Goal: Obtain resource: Download file/media

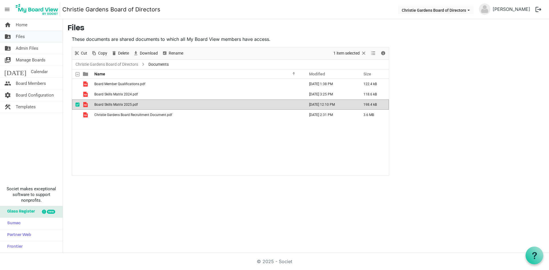
click at [21, 37] on span "Files" at bounding box center [20, 36] width 9 height 11
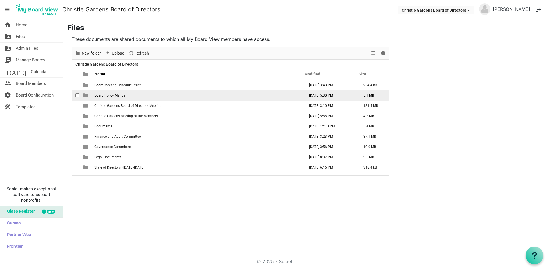
scroll to position [27, 0]
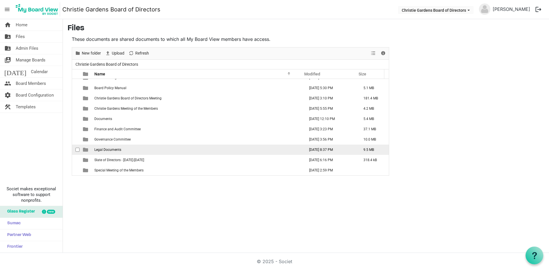
click at [115, 152] on td "Legal Documents" at bounding box center [198, 150] width 211 height 10
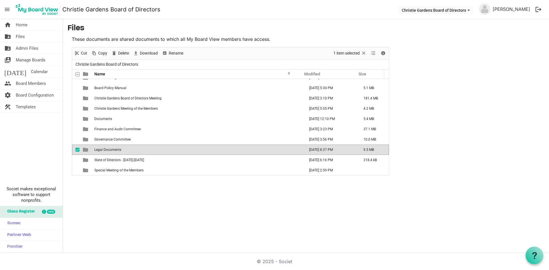
click at [115, 152] on td "Legal Documents" at bounding box center [198, 150] width 211 height 10
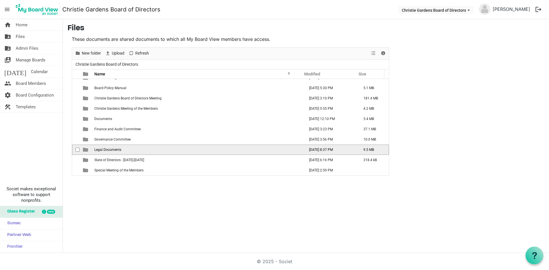
click at [115, 152] on td "Legal Documents" at bounding box center [198, 150] width 211 height 10
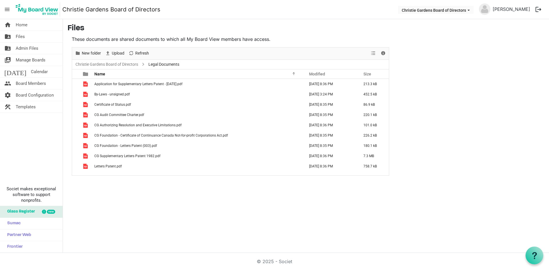
scroll to position [0, 0]
click at [19, 37] on span "Files" at bounding box center [20, 36] width 9 height 11
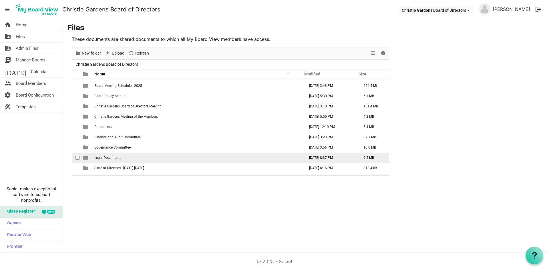
scroll to position [27, 0]
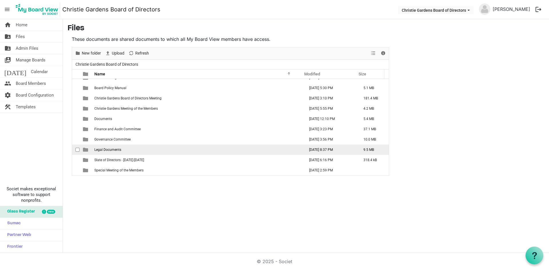
click at [115, 149] on span "Legal Documents" at bounding box center [107, 150] width 27 height 4
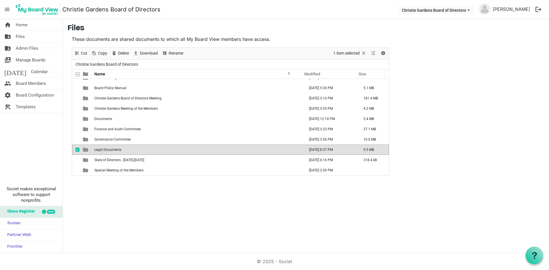
click at [115, 149] on span "Legal Documents" at bounding box center [107, 150] width 27 height 4
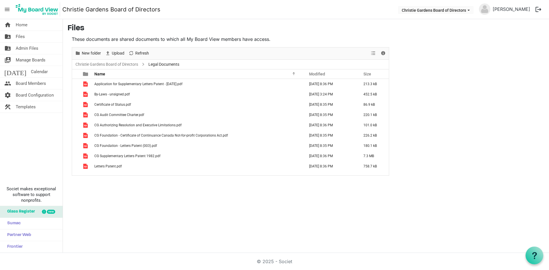
scroll to position [0, 0]
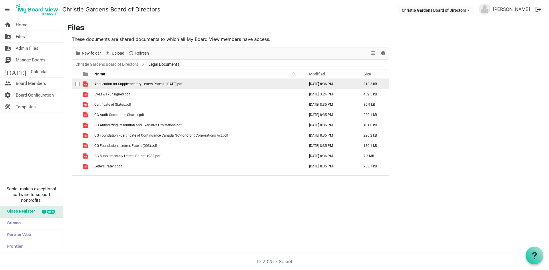
click at [115, 84] on span "Application for Supplementary Letters Patent - July 1997.pdf" at bounding box center [138, 84] width 88 height 4
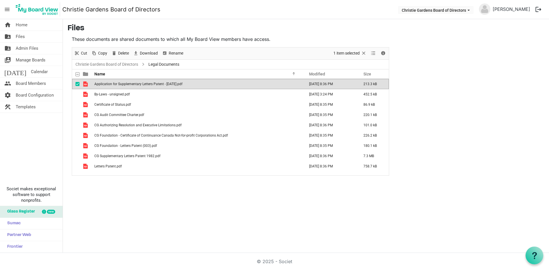
click at [115, 84] on span "Application for Supplementary Letters Patent - July 1997.pdf" at bounding box center [138, 84] width 88 height 4
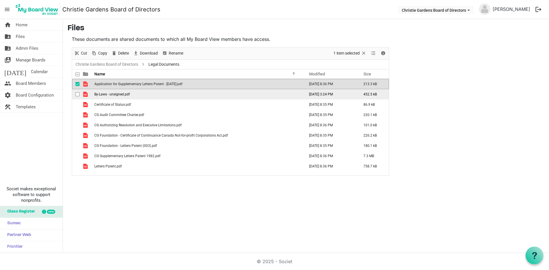
click at [131, 97] on td "By-Laws - unsigned.pdf" at bounding box center [198, 94] width 211 height 10
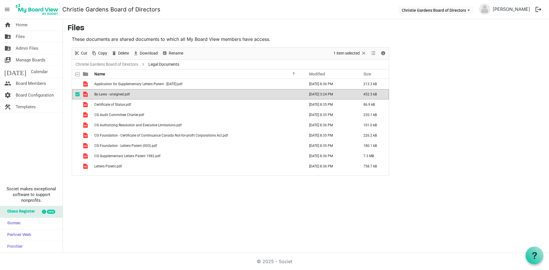
click at [131, 97] on td "By-Laws - unsigned.pdf" at bounding box center [198, 94] width 211 height 10
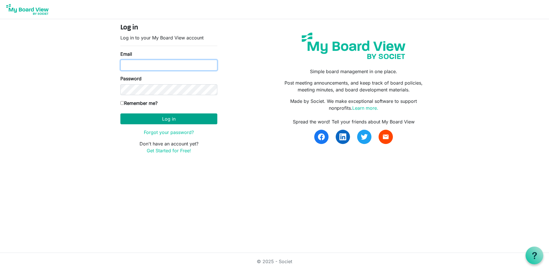
type input "ana.ferreira@christiegardens.org"
click at [153, 115] on button "Log in" at bounding box center [168, 119] width 97 height 11
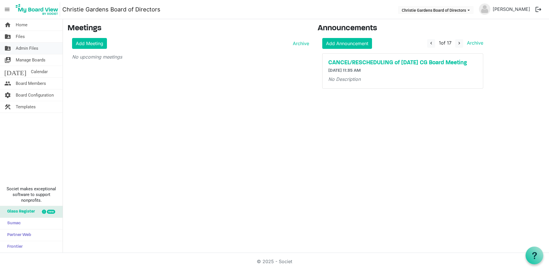
click at [29, 47] on span "Admin Files" at bounding box center [27, 48] width 23 height 11
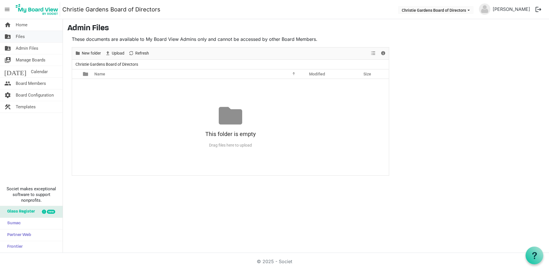
click at [10, 36] on span "folder_shared" at bounding box center [7, 36] width 7 height 11
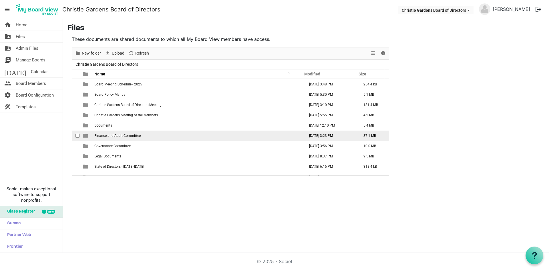
scroll to position [27, 0]
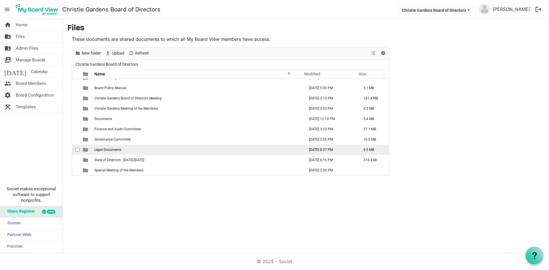
click at [101, 151] on span "Legal Documents" at bounding box center [107, 150] width 27 height 4
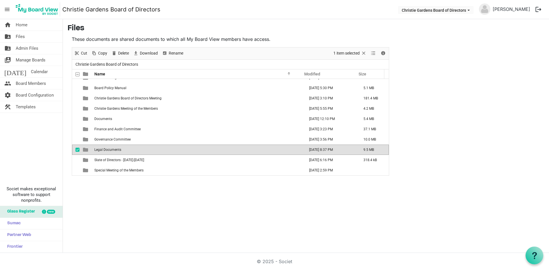
click at [101, 151] on span "Legal Documents" at bounding box center [107, 150] width 27 height 4
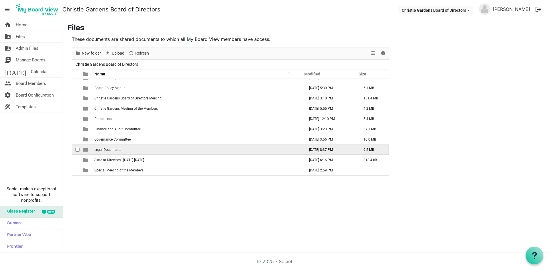
click at [101, 151] on span "Legal Documents" at bounding box center [107, 150] width 27 height 4
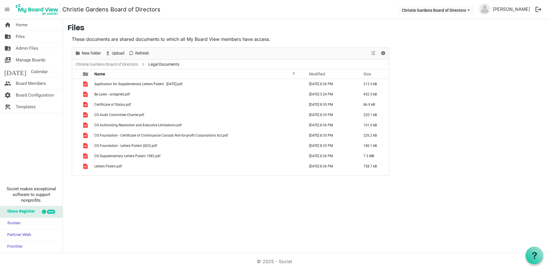
scroll to position [0, 0]
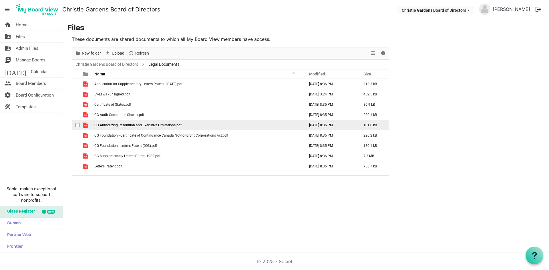
click at [124, 126] on span "CG Authorizing Resolution and Executive Limitations.pdf" at bounding box center [137, 125] width 87 height 4
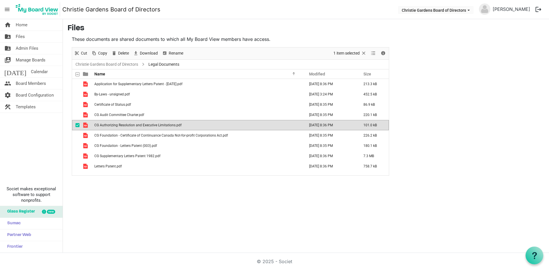
click at [124, 126] on span "CG Authorizing Resolution and Executive Limitations.pdf" at bounding box center [137, 125] width 87 height 4
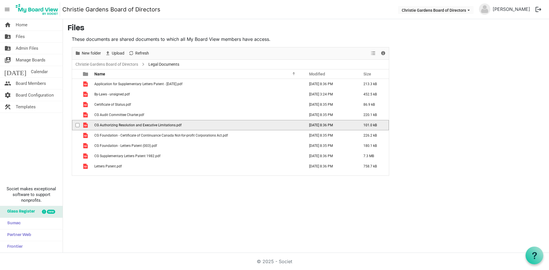
click at [124, 126] on span "CG Authorizing Resolution and Executive Limitations.pdf" at bounding box center [137, 125] width 87 height 4
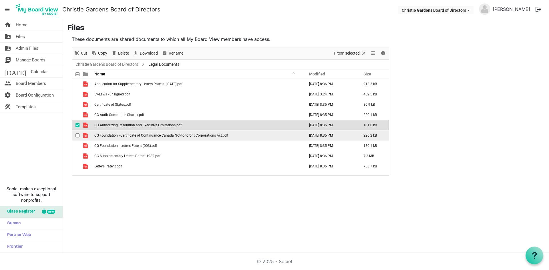
click at [160, 137] on span "CG Foundation - Certificate of Continuance Canada Not-for-profit Corporations A…" at bounding box center [161, 136] width 134 height 4
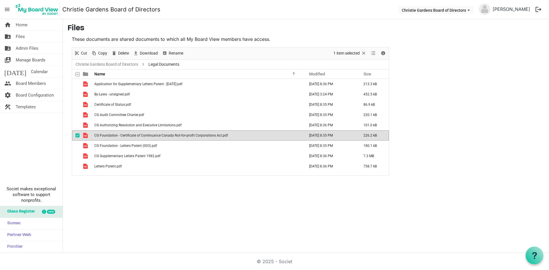
click at [160, 137] on span "CG Foundation - Certificate of Continuance Canada Not-for-profit Corporations A…" at bounding box center [161, 136] width 134 height 4
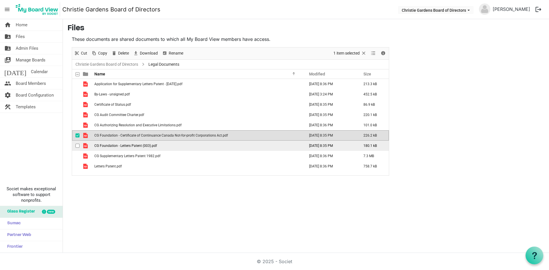
click at [117, 148] on td "CG Foundation - Letters Patent (003).pdf" at bounding box center [198, 146] width 211 height 10
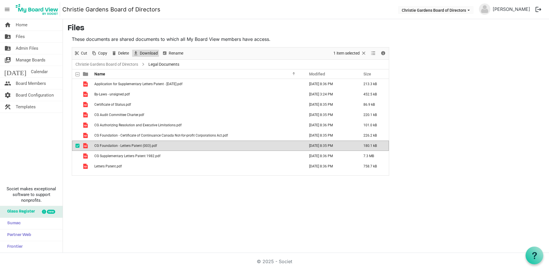
click at [143, 54] on span "Download" at bounding box center [148, 53] width 19 height 7
click at [141, 227] on div "home Home folder_shared Files folder_shared Admin Files switch_account Manage B…" at bounding box center [274, 136] width 549 height 234
click at [110, 207] on div "home Home folder_shared Files folder_shared Admin Files switch_account Manage B…" at bounding box center [274, 136] width 549 height 234
click at [93, 193] on div "home Home folder_shared Files folder_shared Admin Files switch_account Manage B…" at bounding box center [274, 136] width 549 height 234
click at [22, 49] on span "Admin Files" at bounding box center [27, 48] width 23 height 11
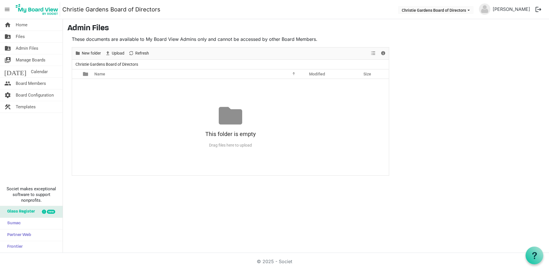
click at [22, 49] on span "Admin Files" at bounding box center [27, 48] width 23 height 11
click at [21, 40] on span "Files" at bounding box center [20, 36] width 9 height 11
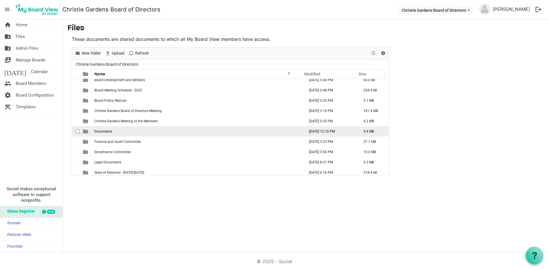
scroll to position [27, 0]
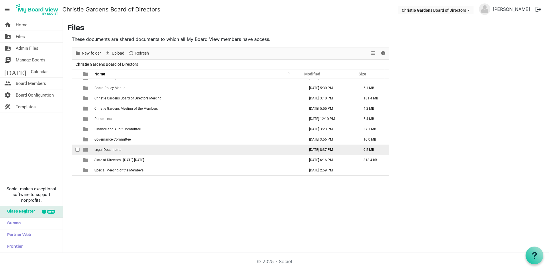
click at [106, 150] on span "Legal Documents" at bounding box center [107, 150] width 27 height 4
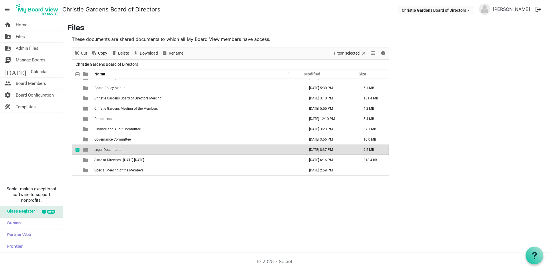
click at [106, 150] on span "Legal Documents" at bounding box center [107, 150] width 27 height 4
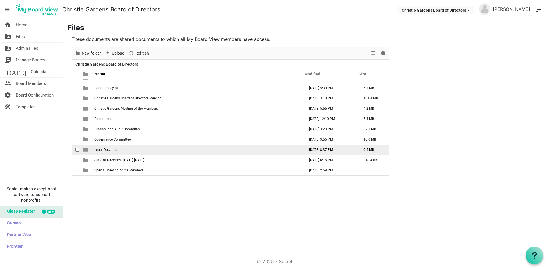
click at [106, 150] on span "Legal Documents" at bounding box center [107, 150] width 27 height 4
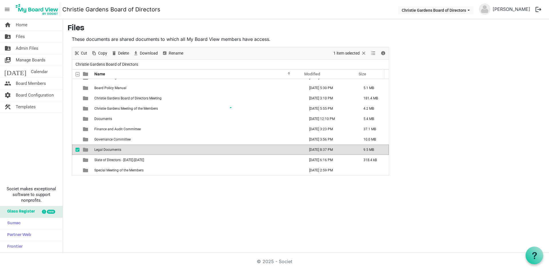
scroll to position [0, 0]
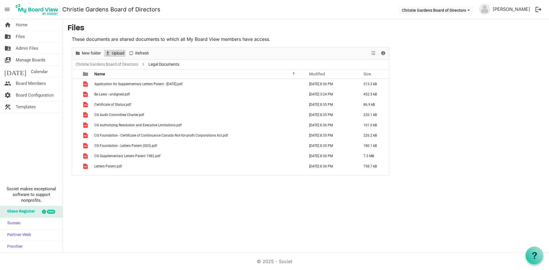
click at [119, 54] on span "Upload" at bounding box center [118, 53] width 14 height 7
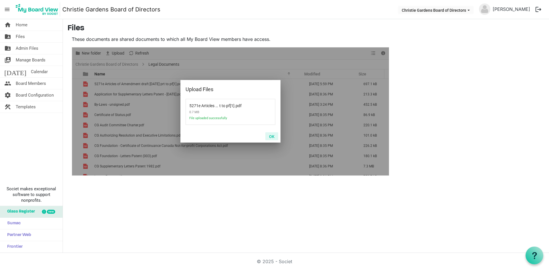
click at [272, 137] on button "OK" at bounding box center [272, 137] width 13 height 8
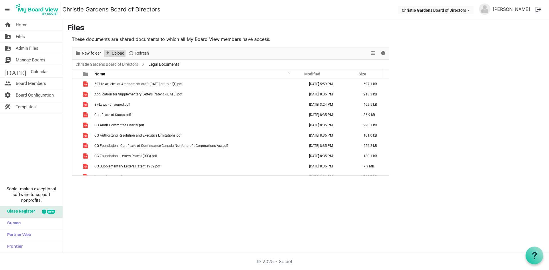
click at [118, 54] on span "Upload" at bounding box center [118, 53] width 14 height 7
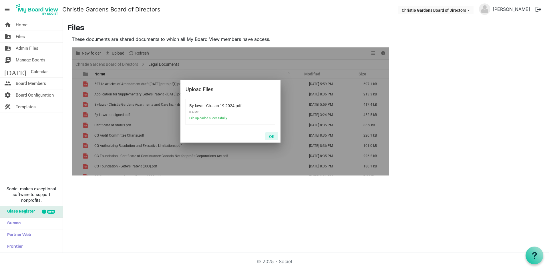
click at [269, 137] on button "OK" at bounding box center [272, 137] width 13 height 8
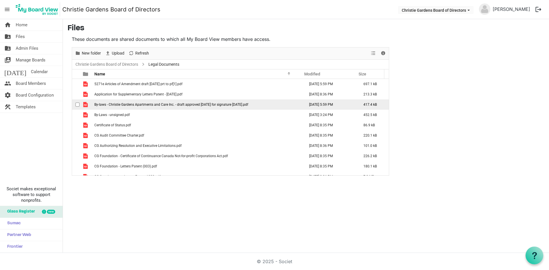
click at [167, 109] on td "By-laws - Christie Gardens Apartments and Care Inc. - draft approved May 2 2023…" at bounding box center [198, 105] width 211 height 10
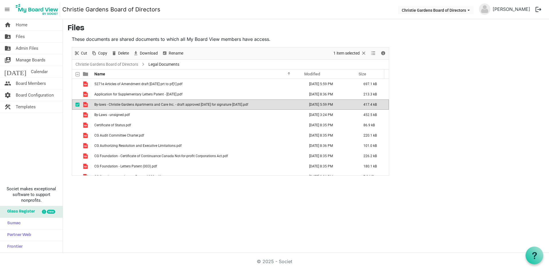
click at [167, 109] on td "By-laws - Christie Gardens Apartments and Care Inc. - draft approved May 2 2023…" at bounding box center [198, 105] width 211 height 10
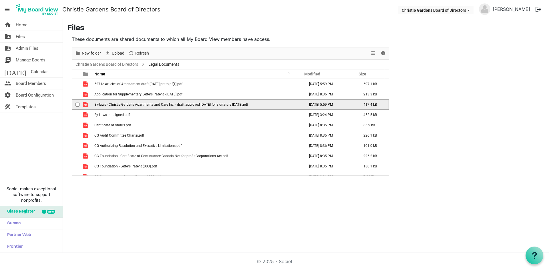
click at [167, 109] on td "By-laws - Christie Gardens Apartments and Care Inc. - draft approved May 2 2023…" at bounding box center [198, 105] width 211 height 10
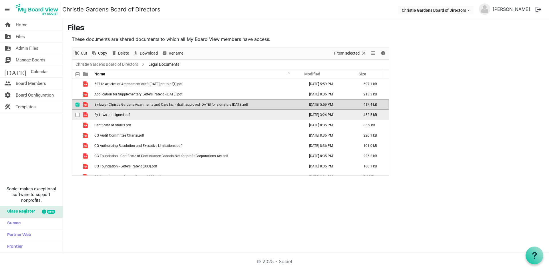
click at [128, 118] on td "By-Laws - unsigned.pdf" at bounding box center [198, 115] width 211 height 10
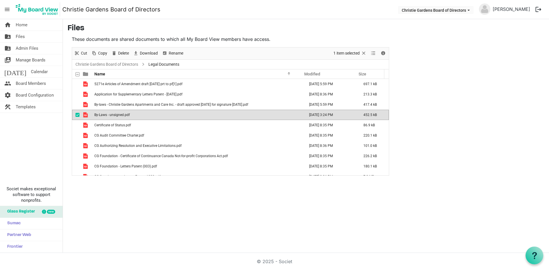
click at [128, 118] on td "By-Laws - unsigned.pdf" at bounding box center [198, 115] width 211 height 10
click at [35, 52] on span "Admin Files" at bounding box center [27, 48] width 23 height 11
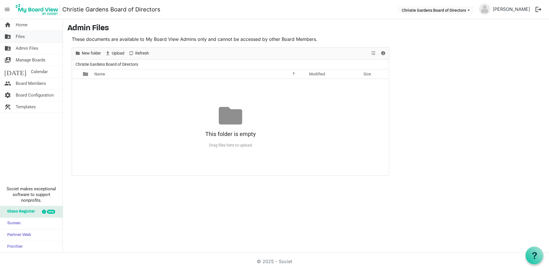
click at [24, 37] on span "Files" at bounding box center [20, 36] width 9 height 11
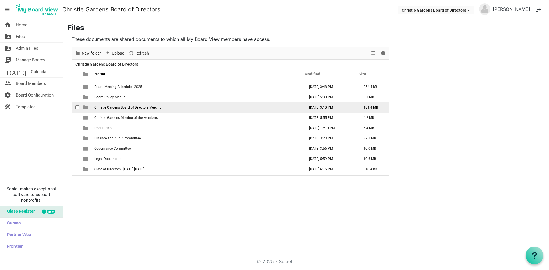
scroll to position [27, 0]
